Goal: Information Seeking & Learning: Learn about a topic

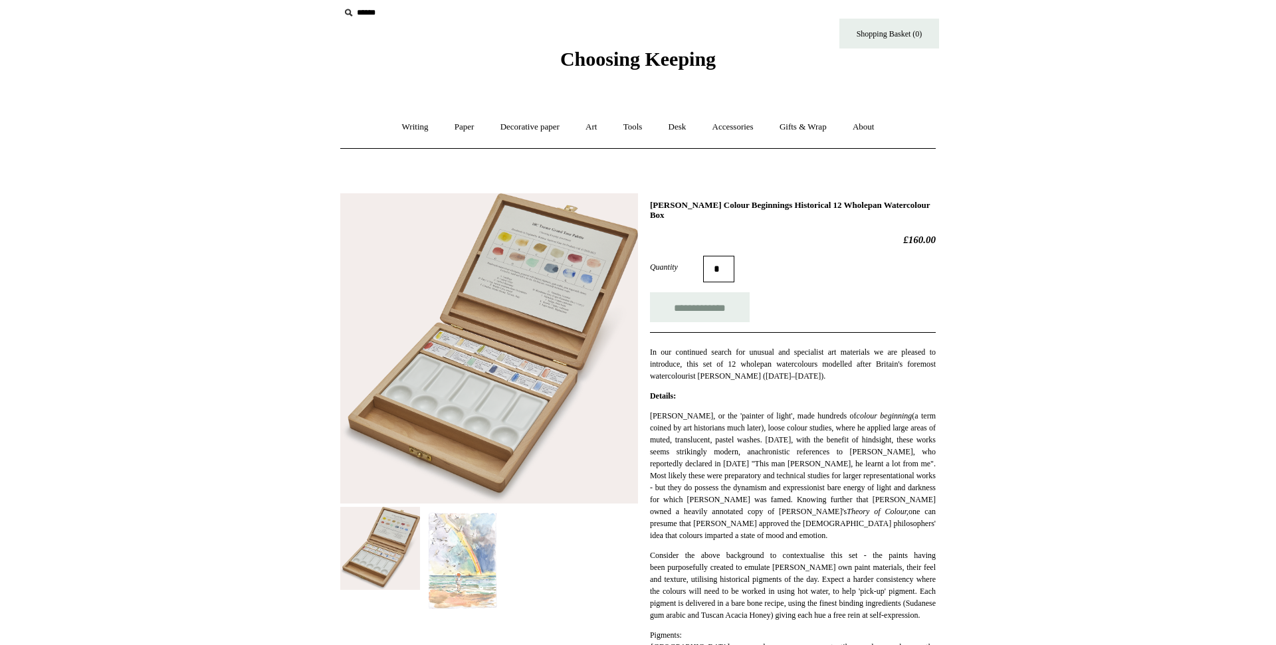
scroll to position [11, 0]
click at [499, 287] on img at bounding box center [489, 348] width 298 height 310
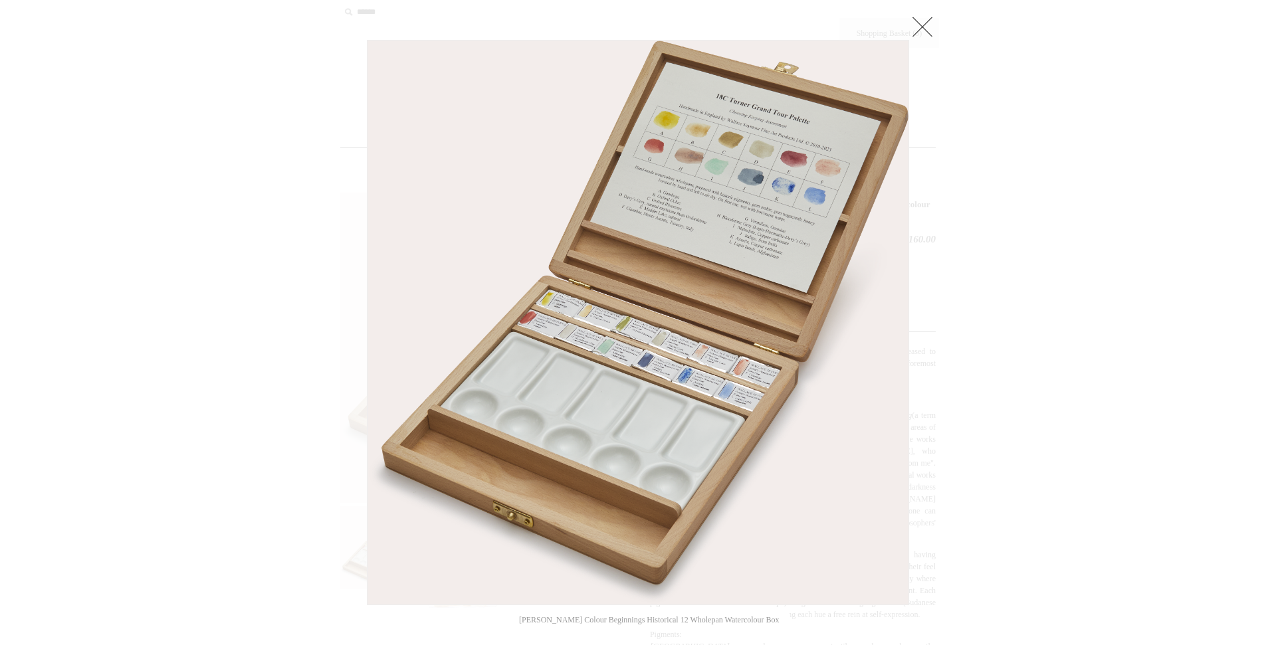
click at [920, 31] on link at bounding box center [922, 26] width 27 height 27
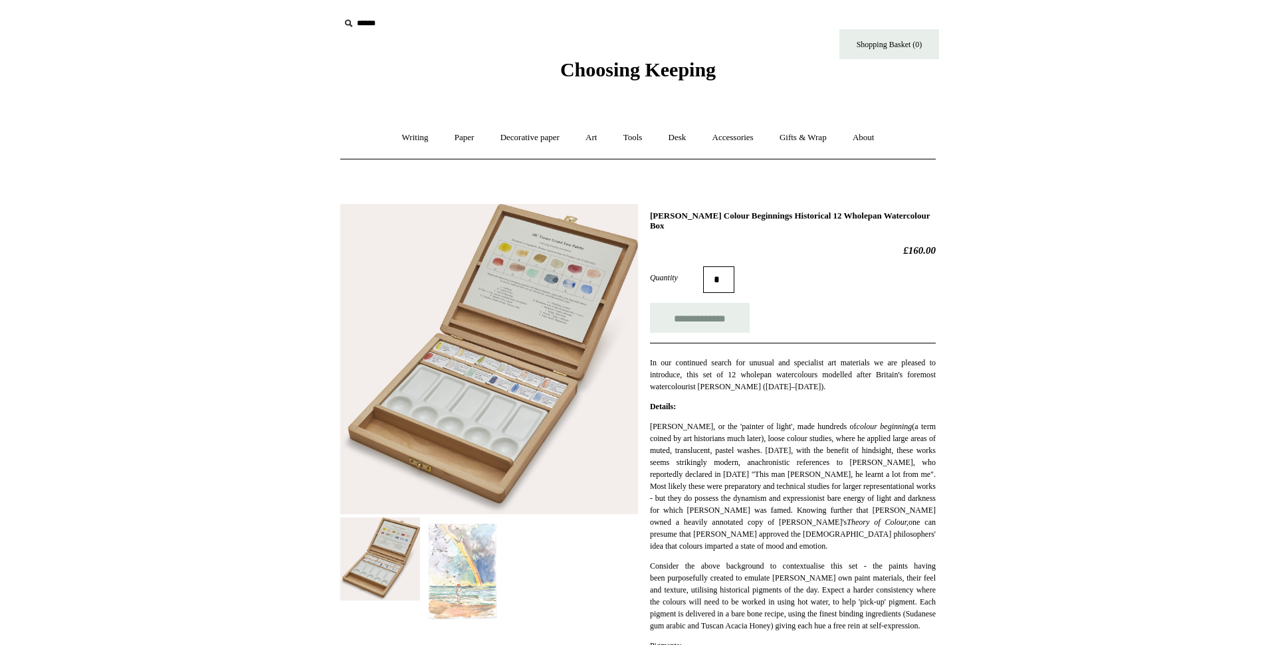
scroll to position [11, 0]
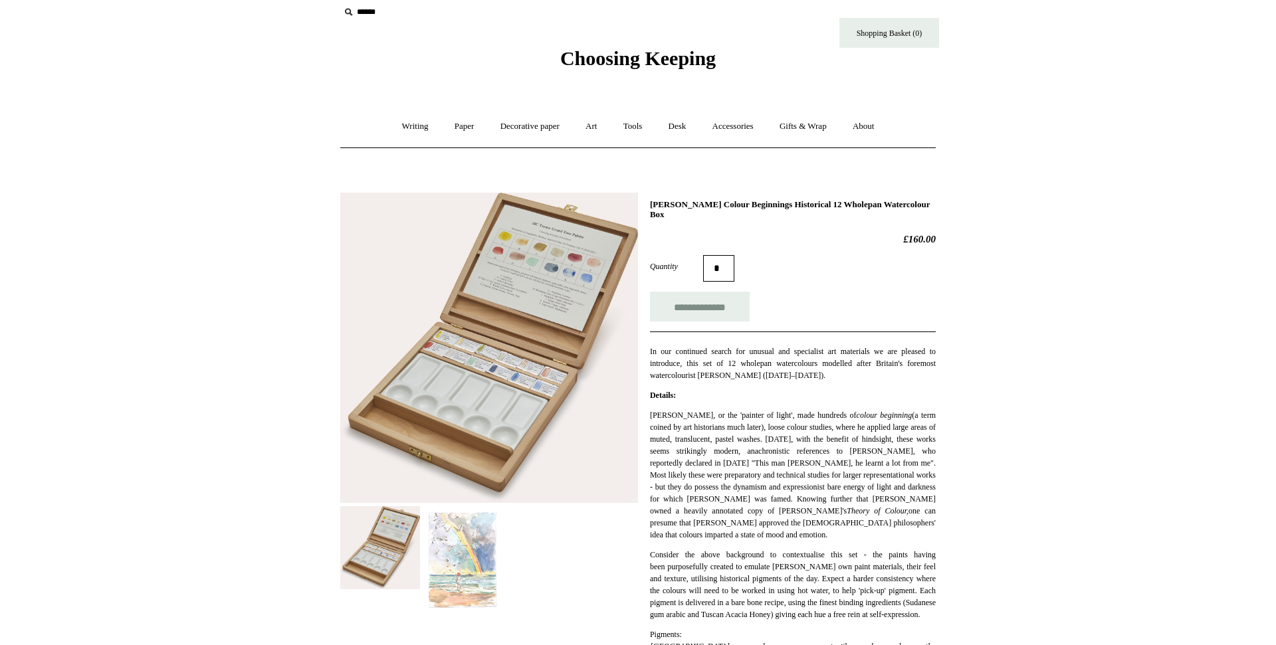
click at [593, 129] on link "Art +" at bounding box center [590, 126] width 35 height 35
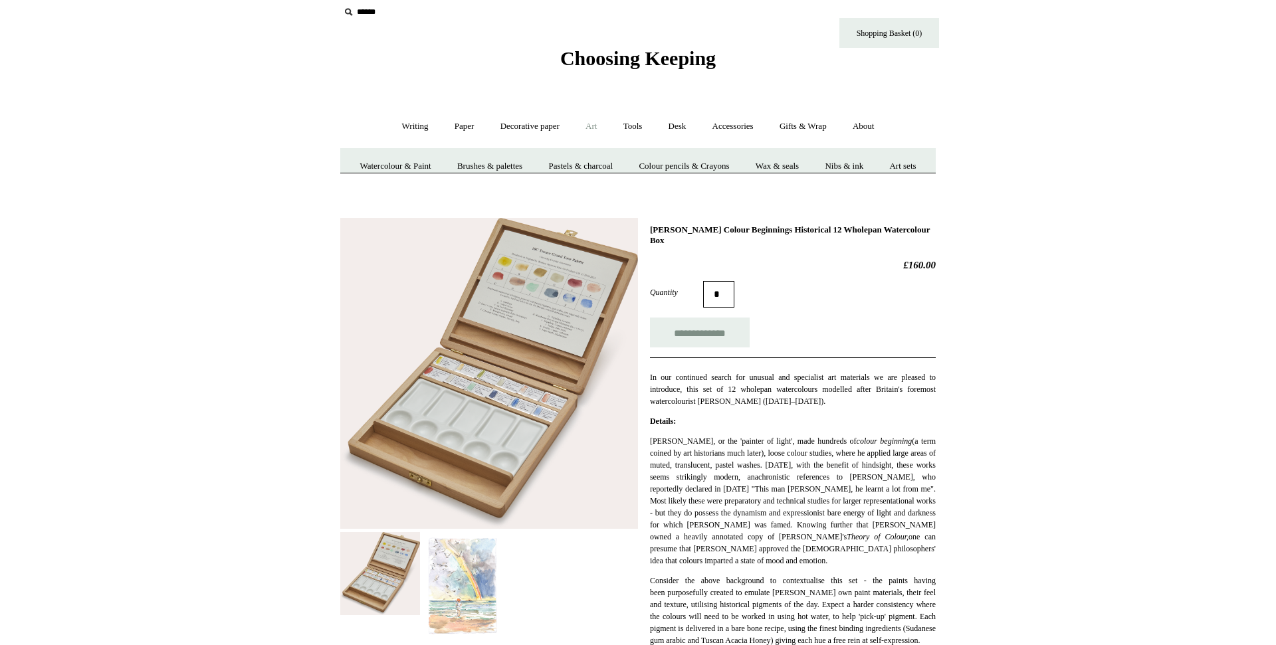
scroll to position [11, 0]
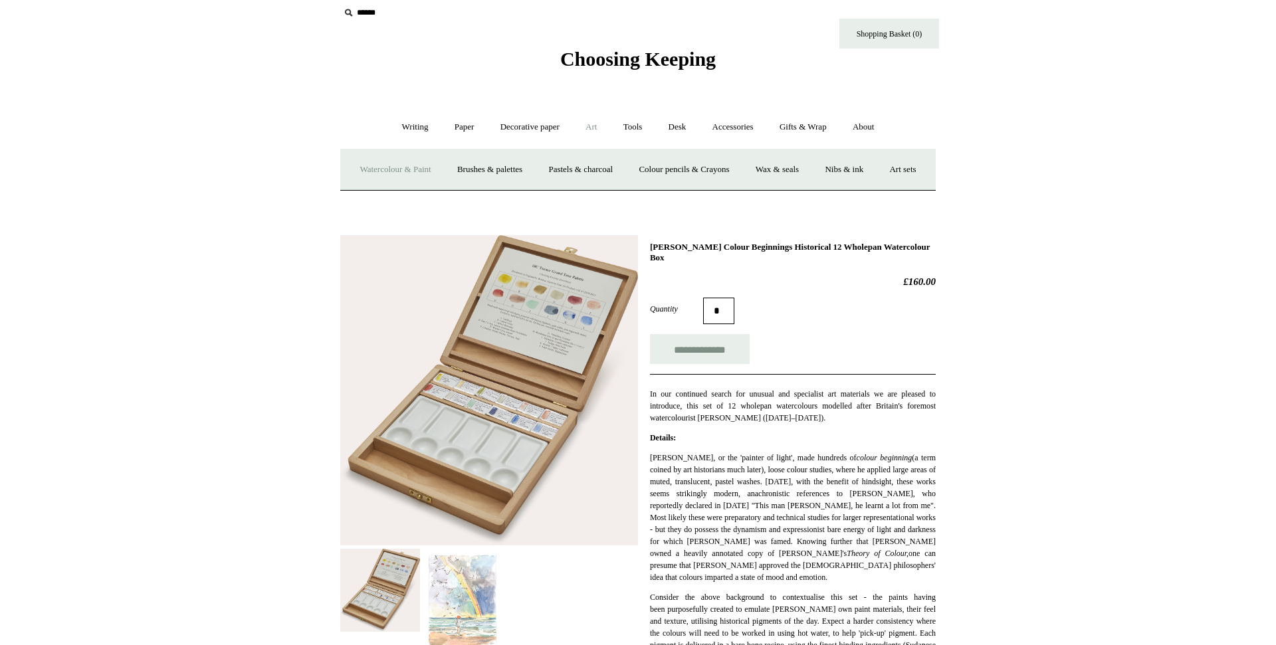
click at [405, 173] on link "Watercolour & Paint" at bounding box center [395, 169] width 95 height 35
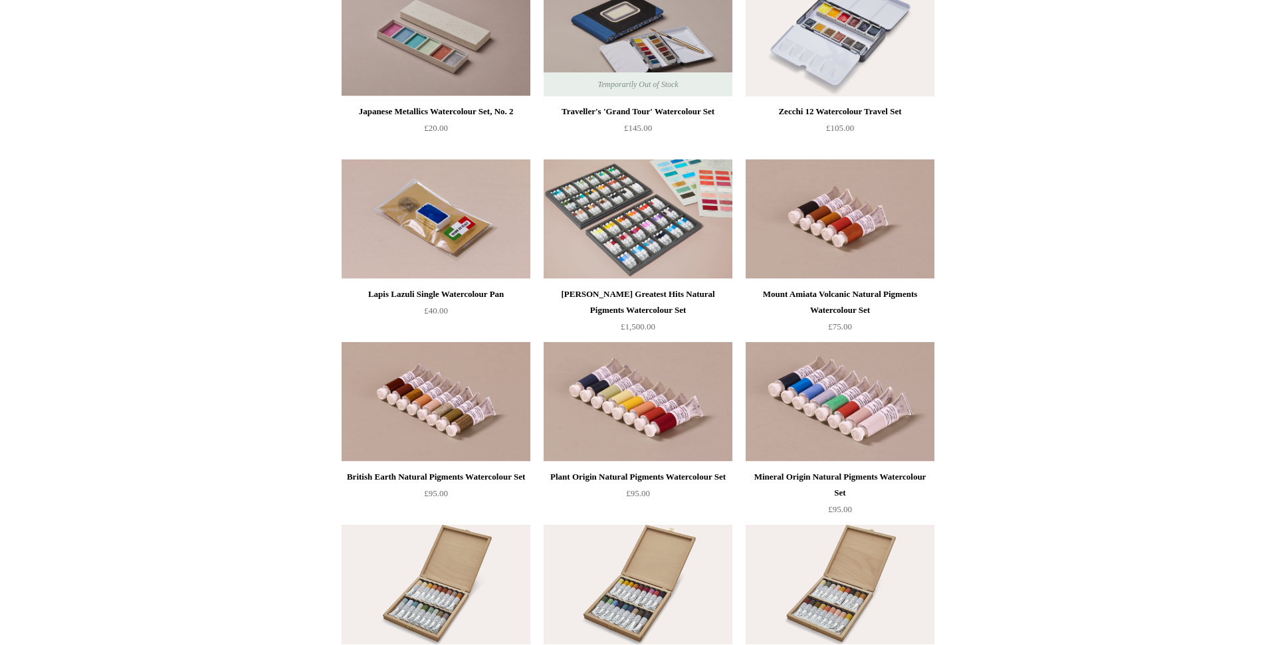
scroll to position [2201, 0]
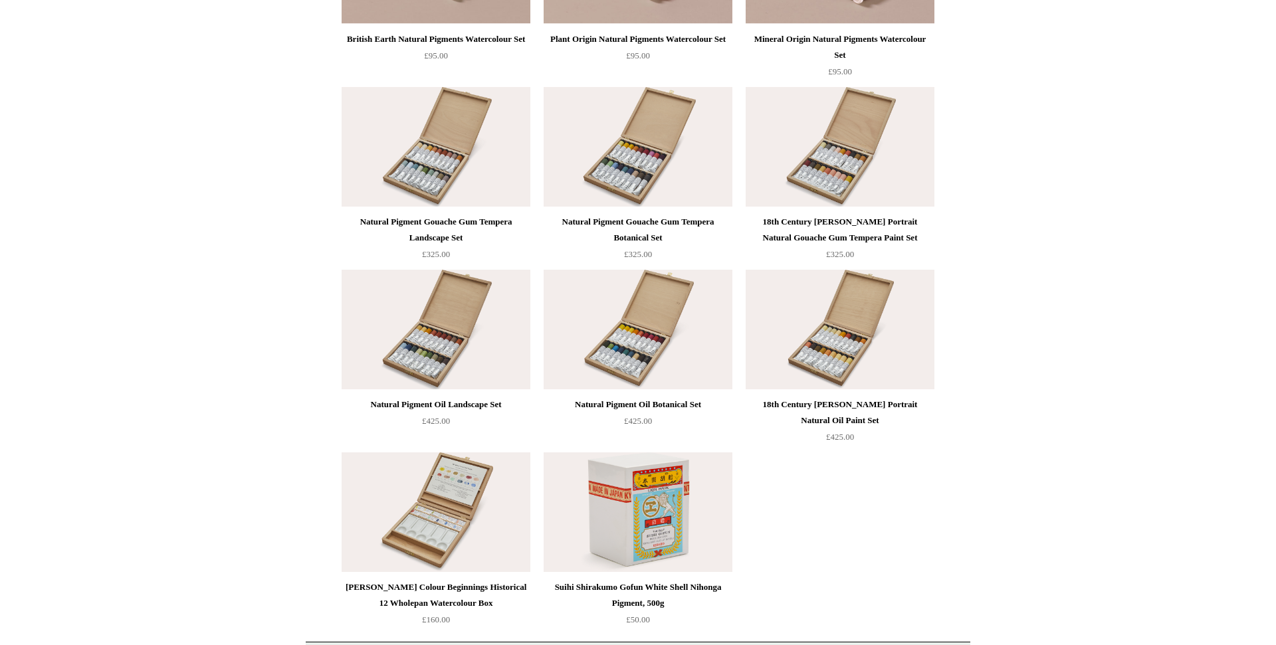
scroll to position [2628, 0]
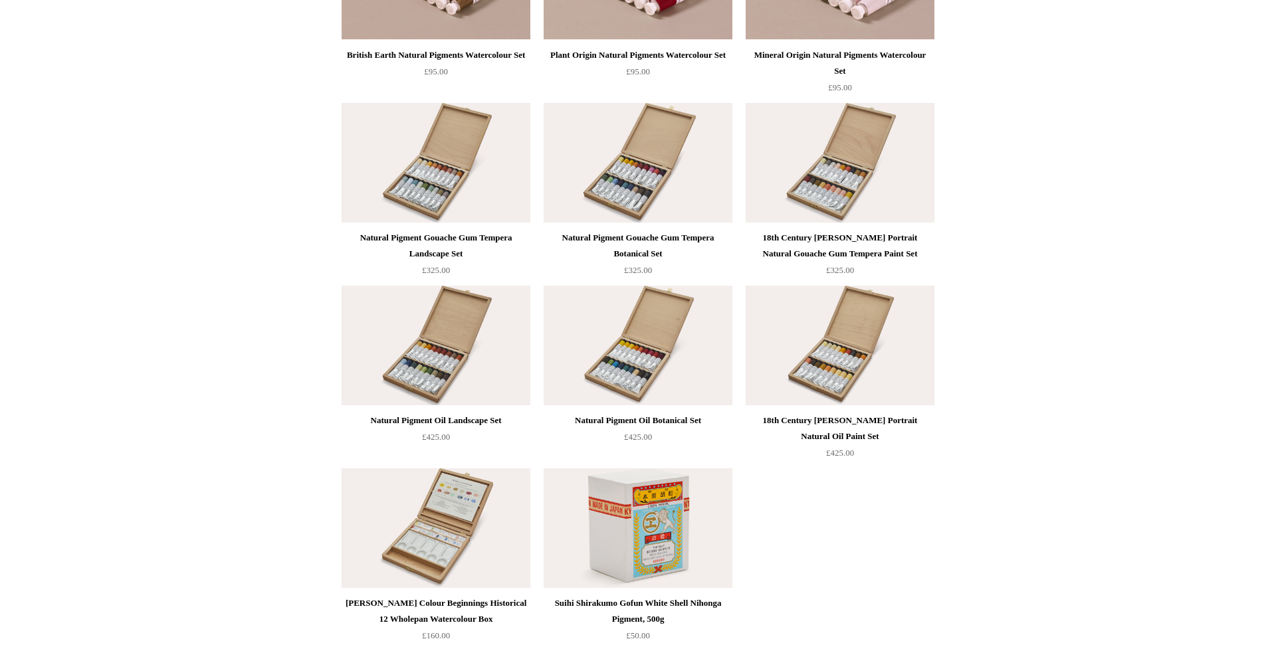
click at [435, 195] on img at bounding box center [436, 163] width 189 height 120
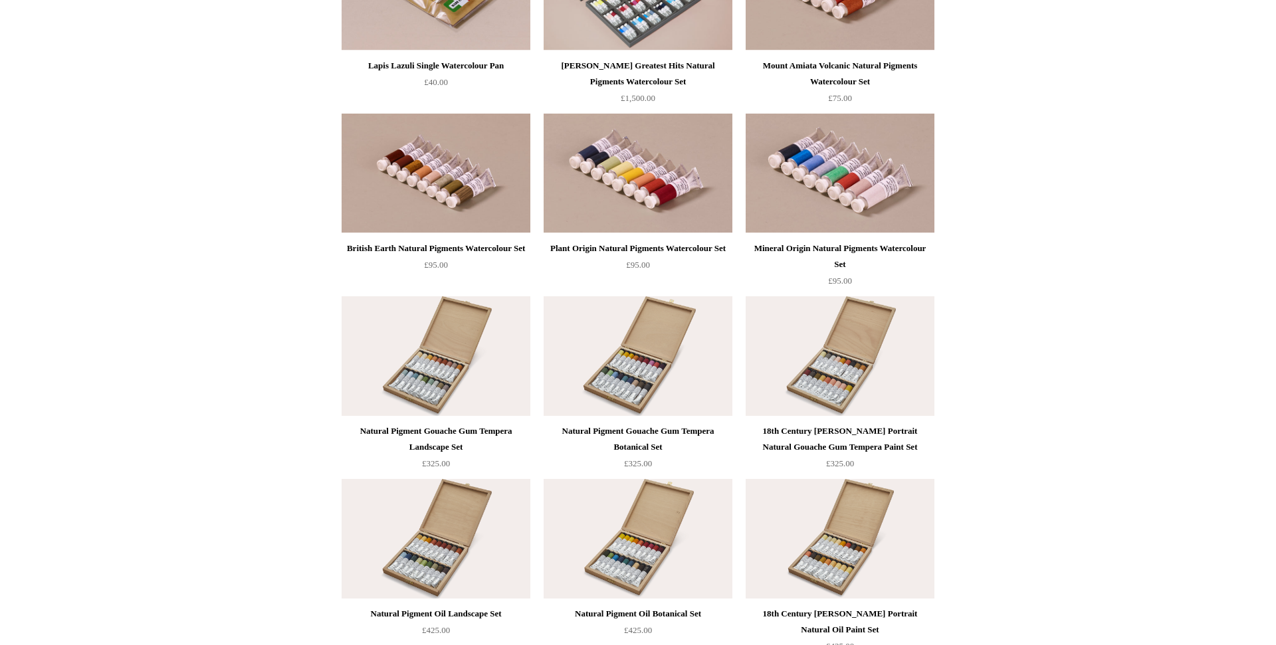
scroll to position [2433, 0]
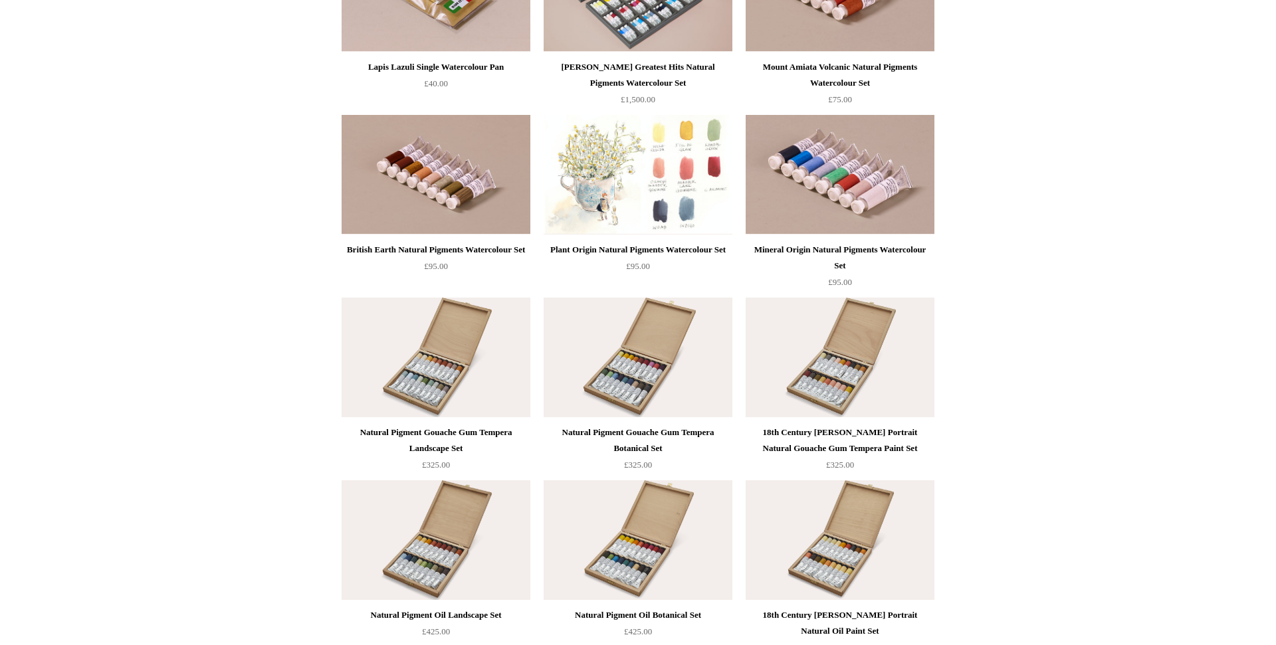
click at [626, 145] on img at bounding box center [638, 175] width 189 height 120
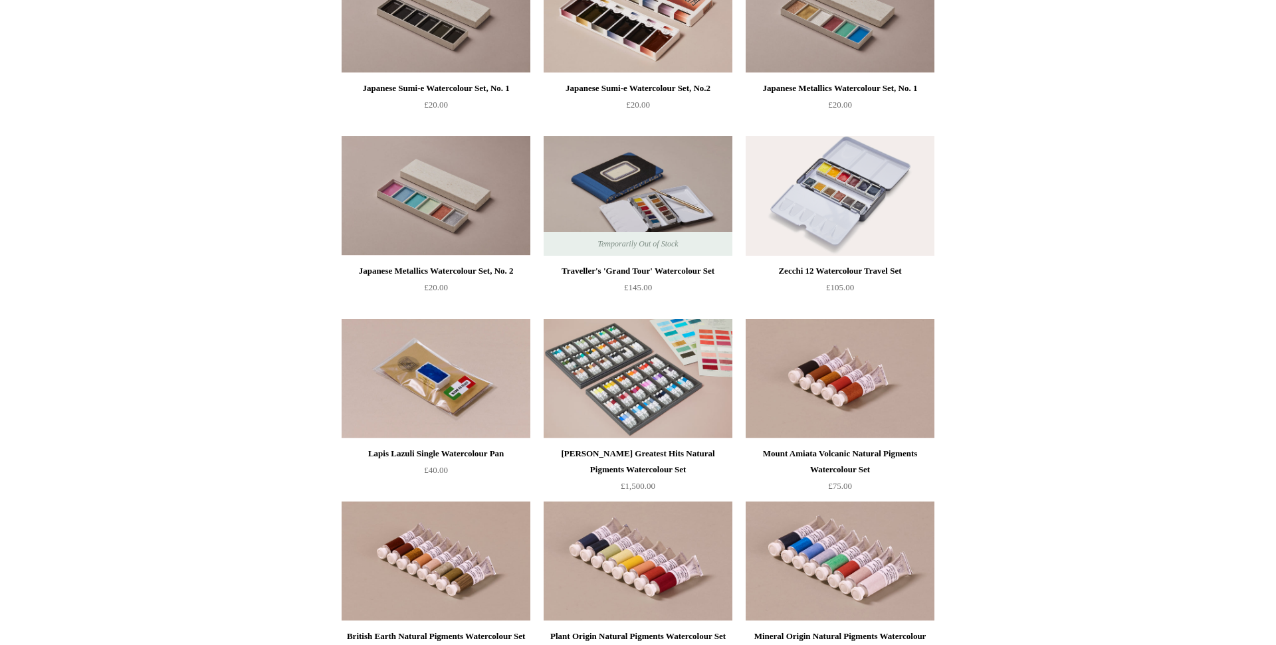
scroll to position [2018, 0]
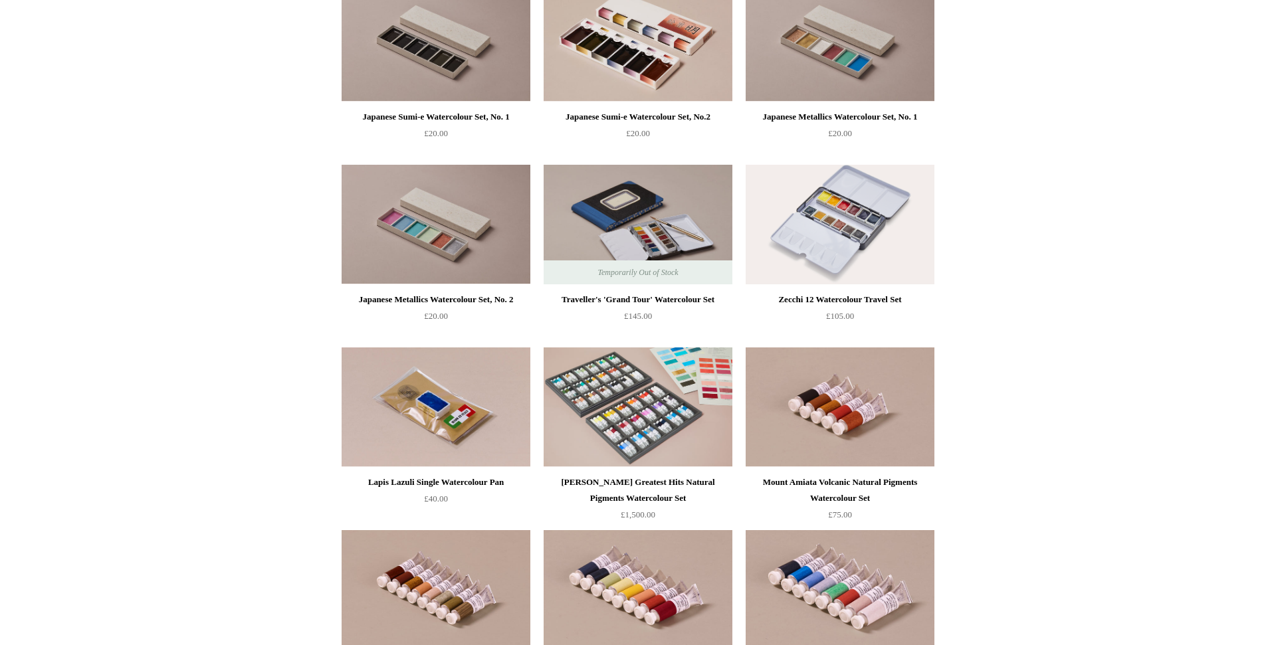
click at [617, 241] on img at bounding box center [638, 225] width 189 height 120
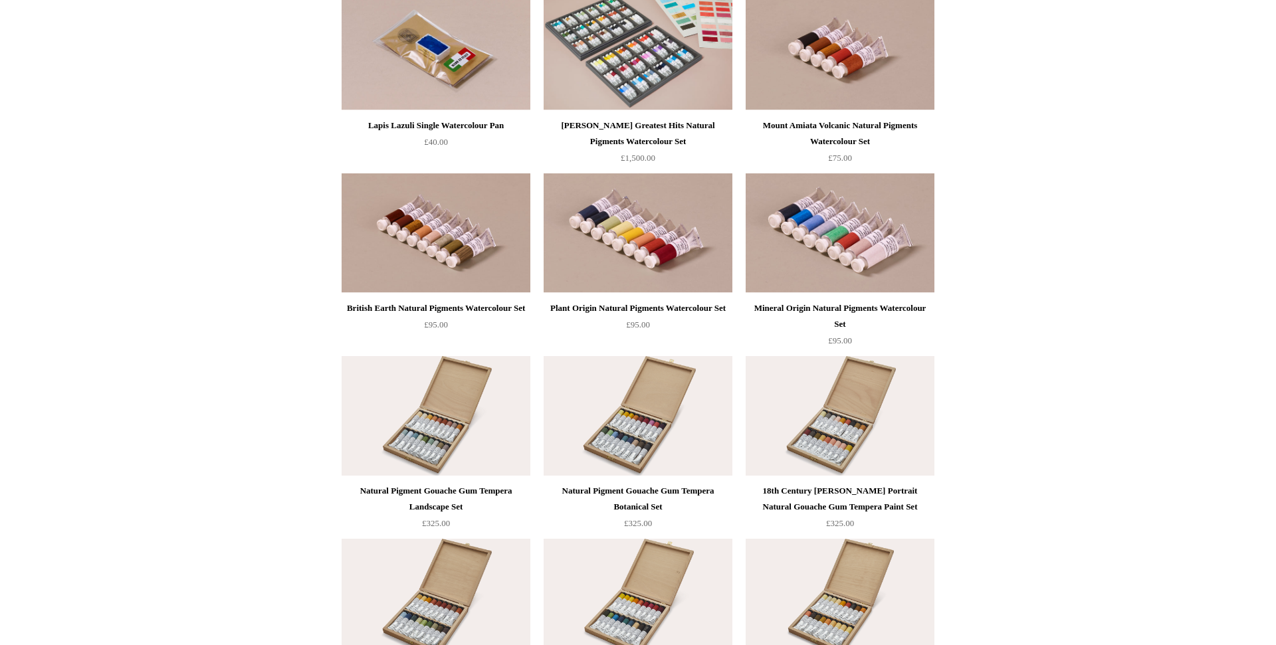
scroll to position [2849, 0]
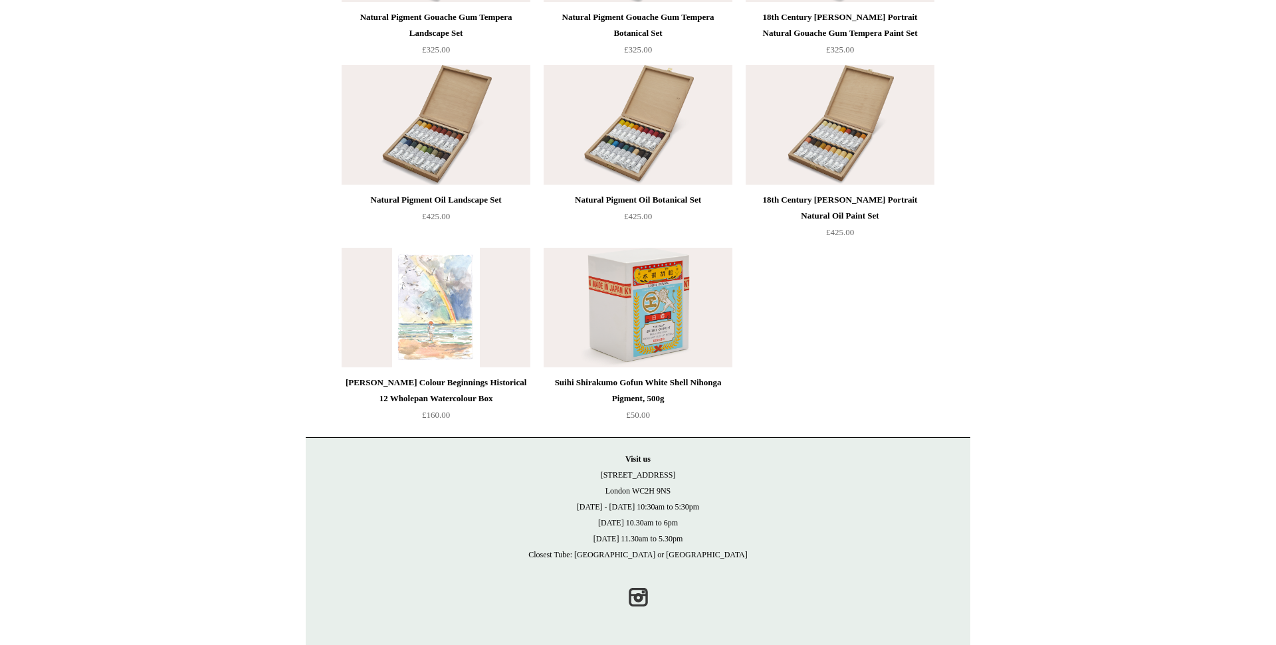
click at [442, 320] on img at bounding box center [436, 308] width 189 height 120
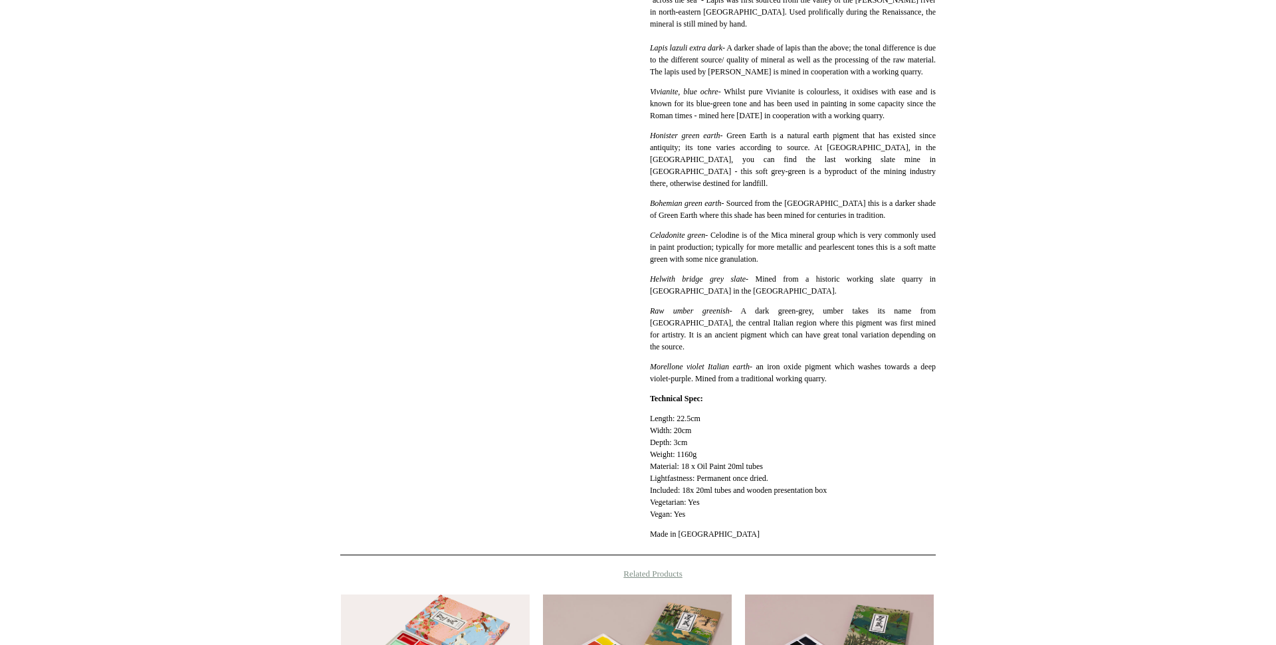
scroll to position [1052, 0]
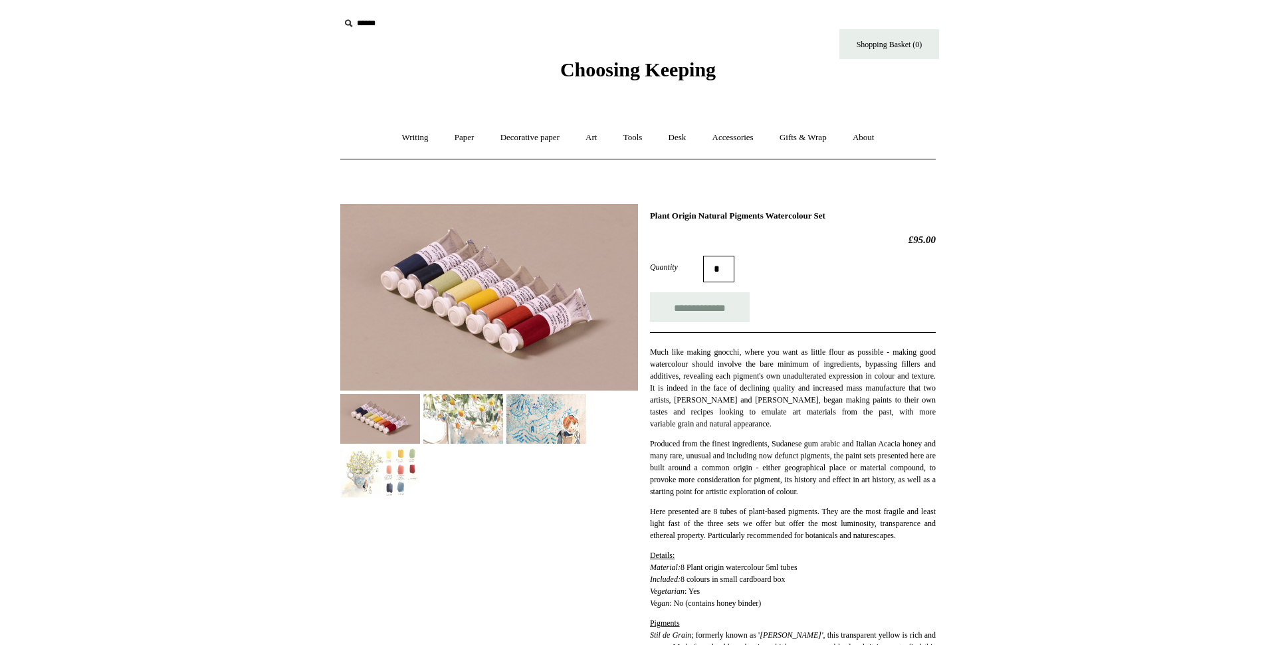
click at [385, 481] on img at bounding box center [380, 472] width 80 height 50
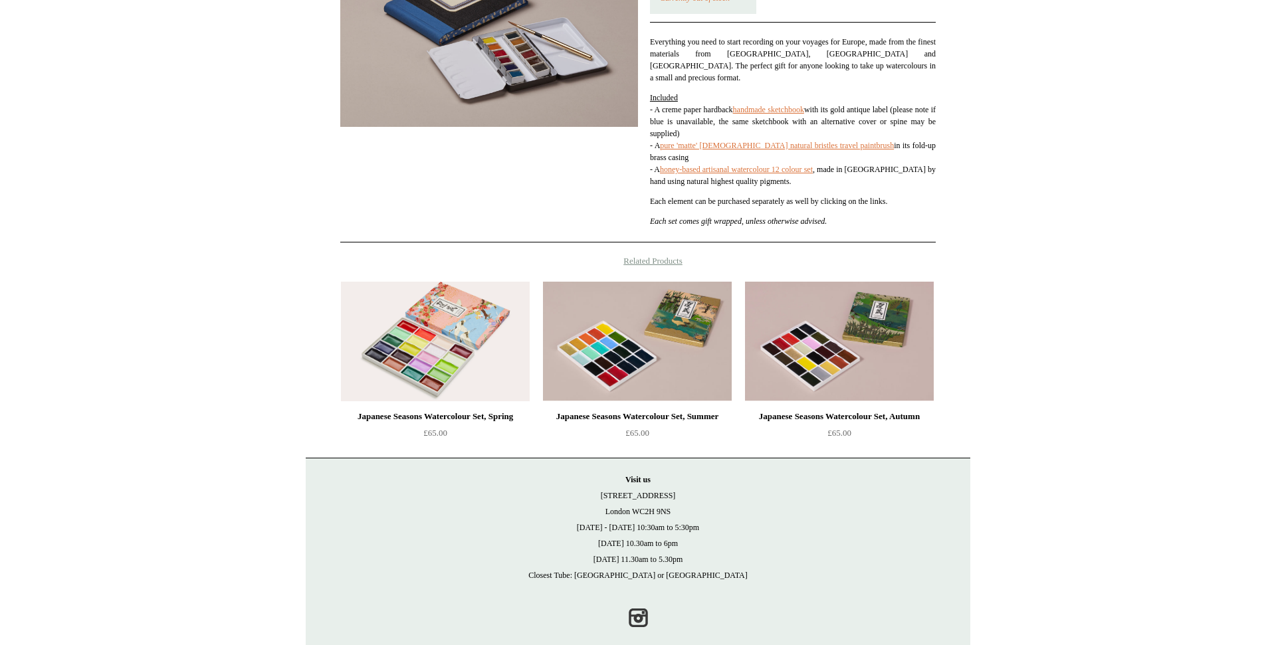
scroll to position [272, 0]
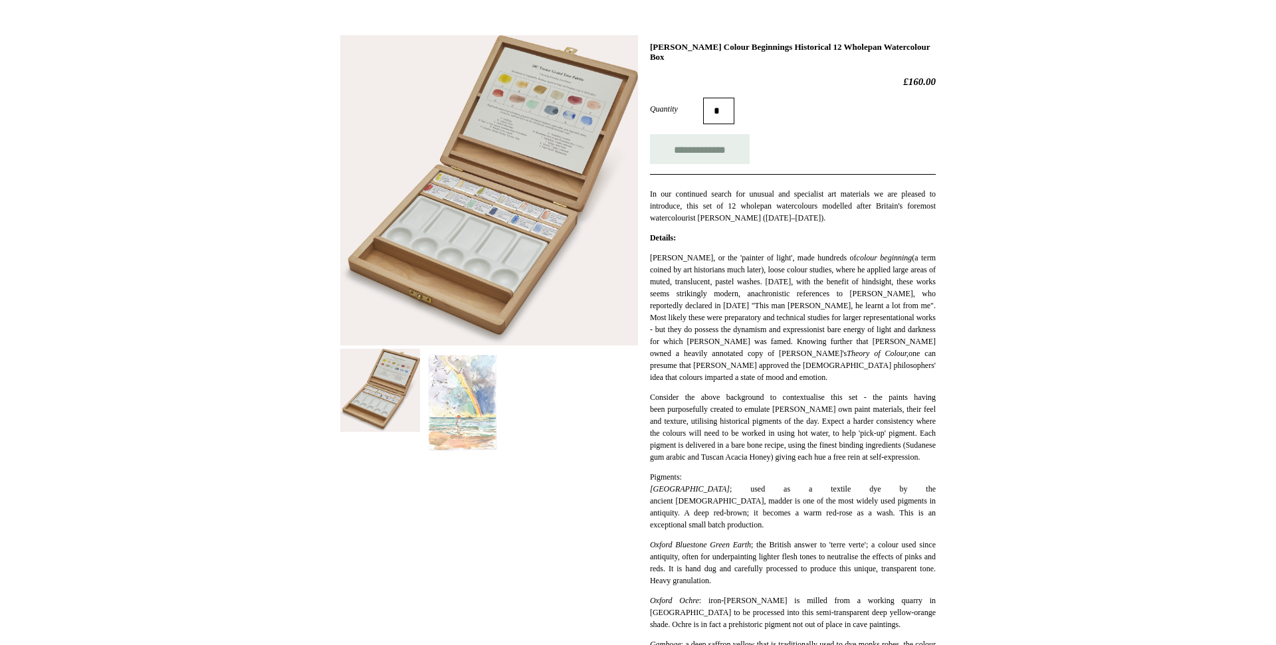
scroll to position [218, 0]
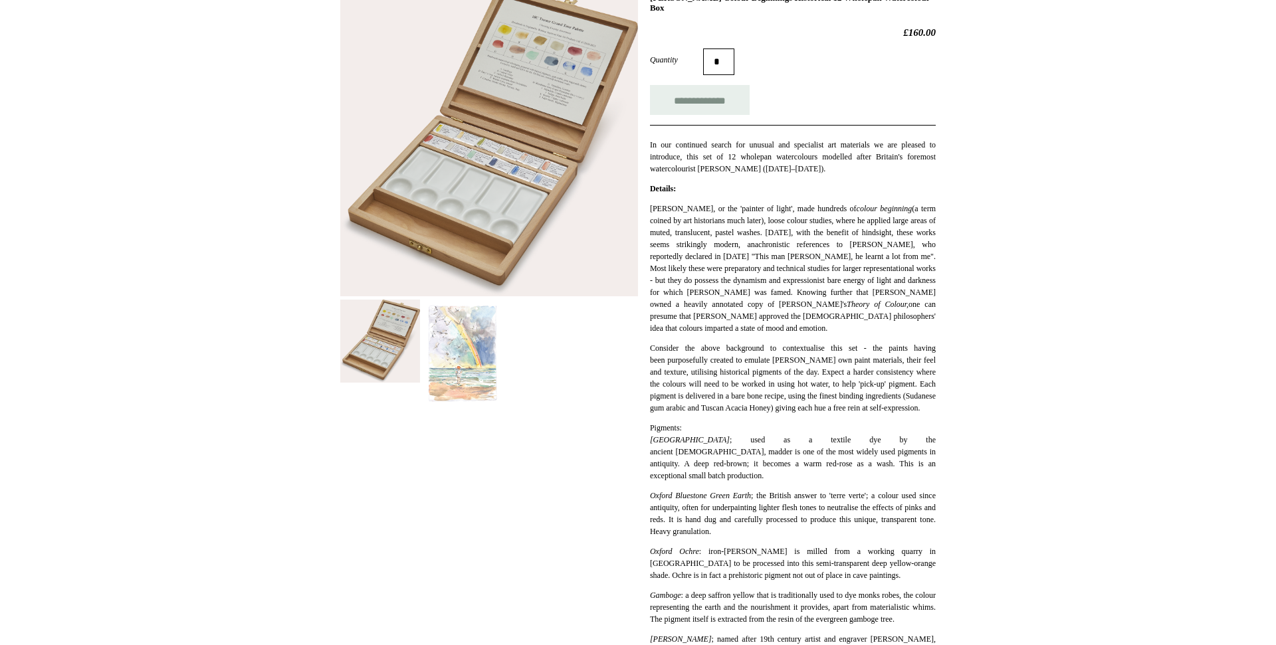
click at [372, 354] on img at bounding box center [380, 341] width 80 height 83
click at [498, 206] on img at bounding box center [489, 141] width 298 height 310
